Goal: Task Accomplishment & Management: Complete application form

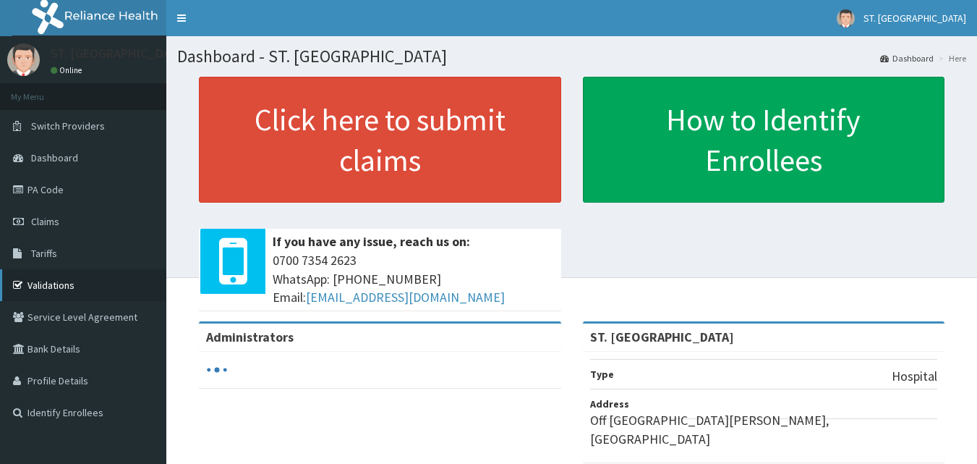
click at [41, 279] on link "Validations" at bounding box center [83, 285] width 166 height 32
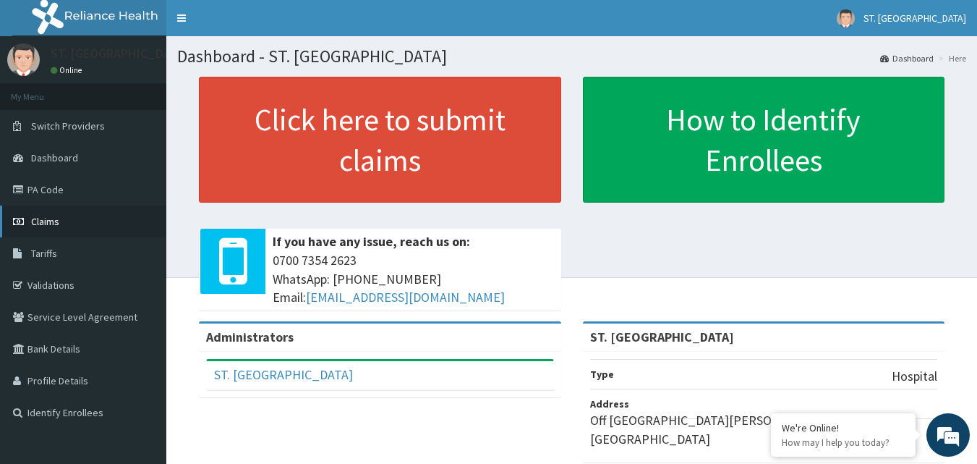
click at [42, 211] on link "Claims" at bounding box center [83, 221] width 166 height 32
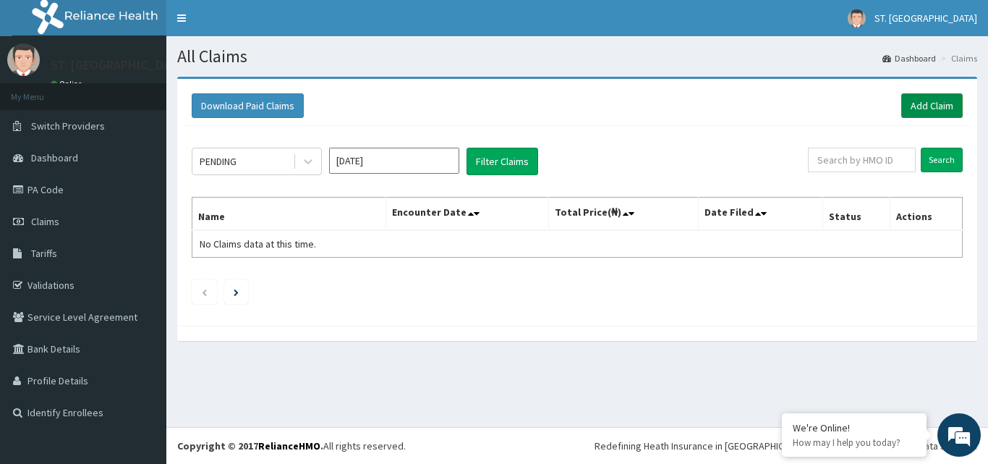
click at [916, 102] on link "Add Claim" at bounding box center [931, 105] width 61 height 25
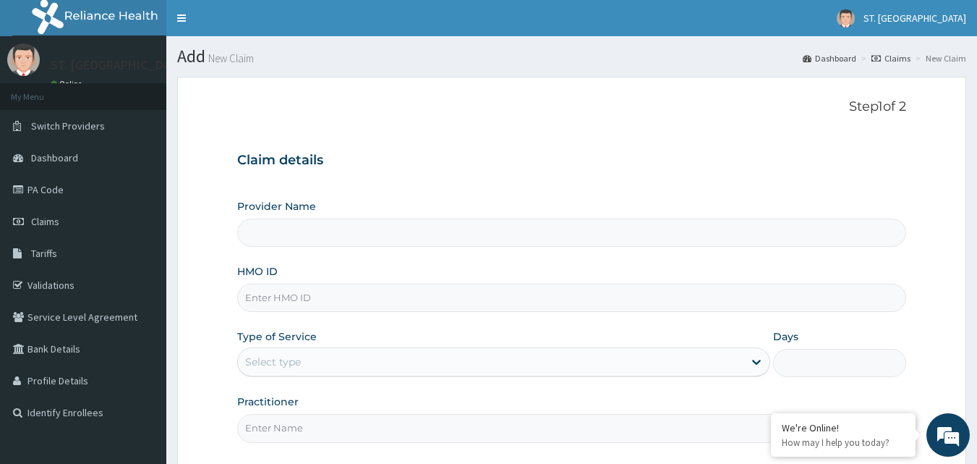
type input "ST. [GEOGRAPHIC_DATA]"
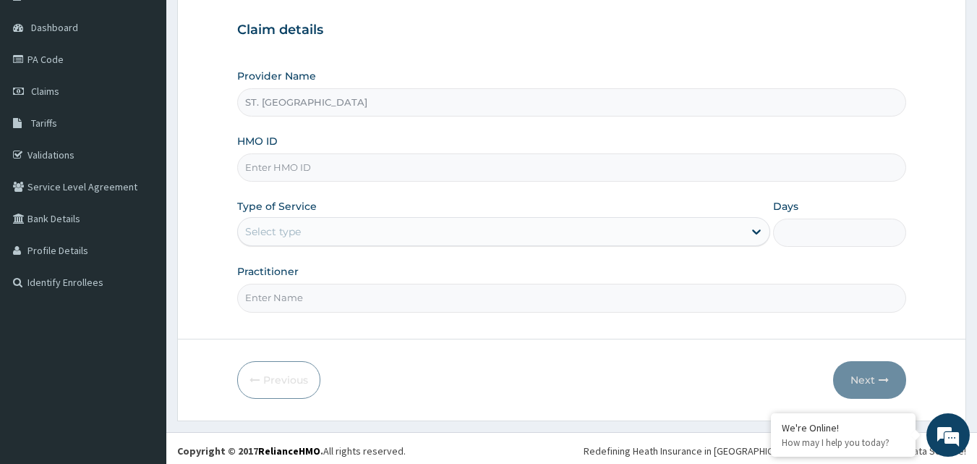
scroll to position [135, 0]
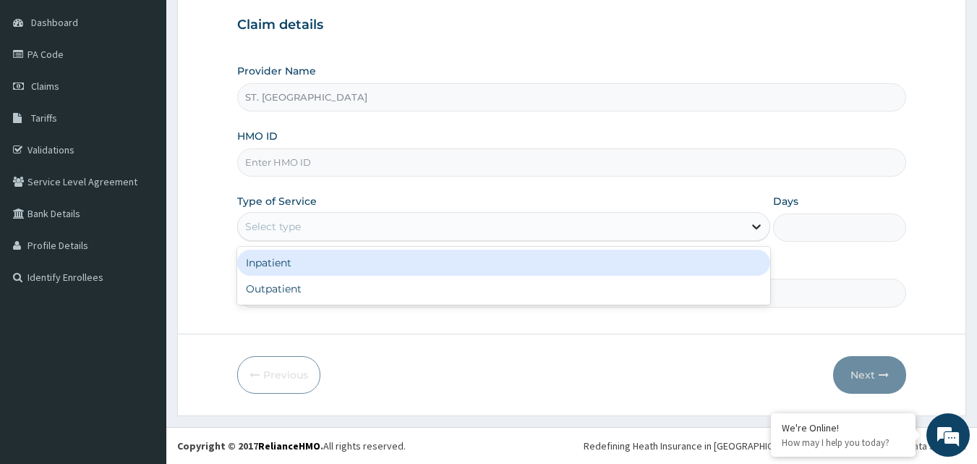
click at [756, 226] on icon at bounding box center [757, 226] width 14 height 14
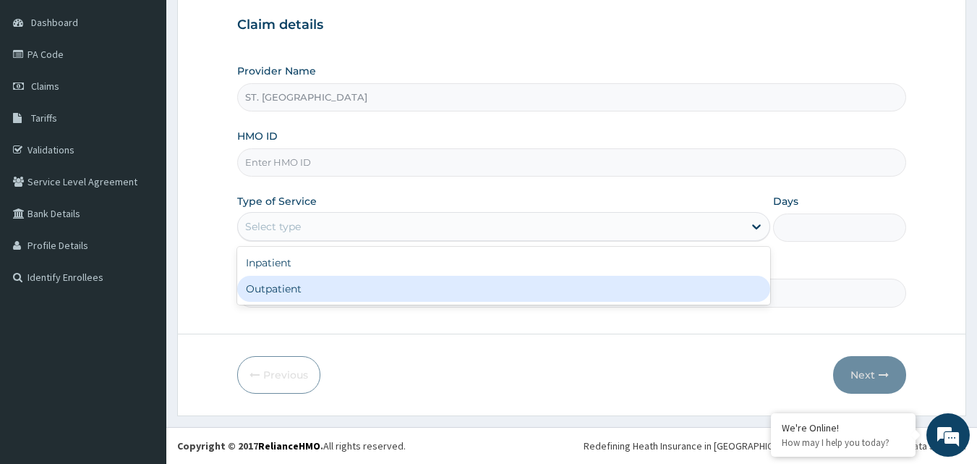
click at [702, 330] on form "Step 1 of 2 Claim details Provider Name ST. JOHN'S CATHOLIC HOSPITAL HMO ID Typ…" at bounding box center [571, 178] width 789 height 475
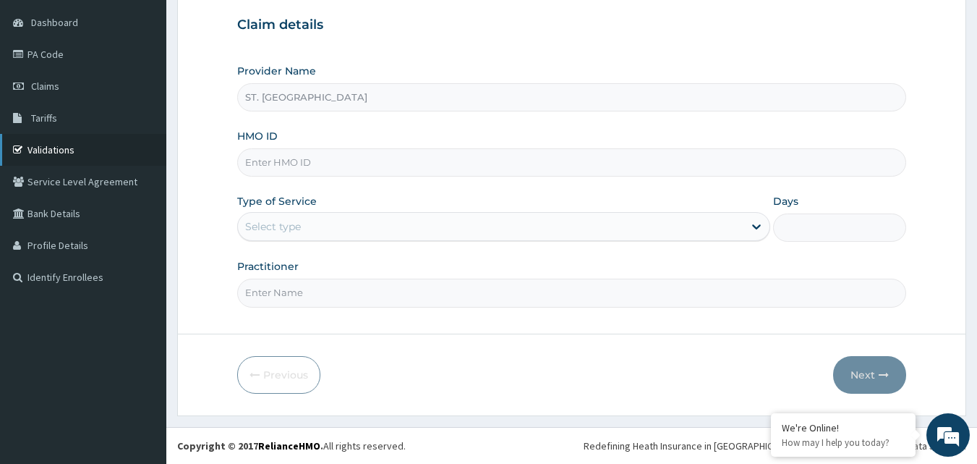
click at [65, 151] on link "Validations" at bounding box center [83, 150] width 166 height 32
